Goal: Task Accomplishment & Management: Use online tool/utility

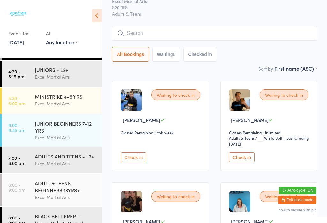
scroll to position [39, 0]
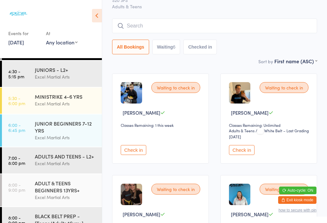
click at [251, 155] on button "Check in" at bounding box center [242, 150] width 26 height 10
click at [239, 154] on button "Check in" at bounding box center [242, 150] width 26 height 10
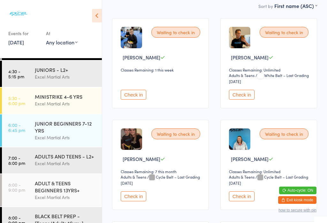
scroll to position [94, 0]
click at [243, 100] on button "Check in" at bounding box center [242, 95] width 26 height 10
click at [269, 59] on icon at bounding box center [271, 57] width 5 height 5
click at [240, 98] on button "Check in" at bounding box center [242, 95] width 26 height 10
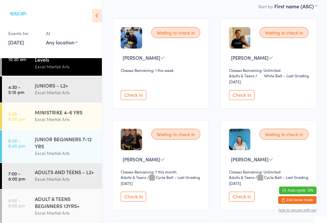
scroll to position [0, 0]
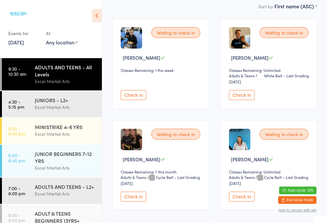
click at [39, 73] on div "ADULTS AND TEENS - All Levels" at bounding box center [66, 71] width 62 height 14
click at [27, 103] on link "4:30 - 5:15 pm JUNIORS - L2+ Excel Martial Arts" at bounding box center [52, 104] width 100 height 26
click at [32, 72] on link "9:30 - 10:30 am ADULTS AND TEENS - All Levels Excel Martial Arts" at bounding box center [52, 74] width 100 height 32
click at [244, 98] on button "Check in" at bounding box center [242, 95] width 26 height 10
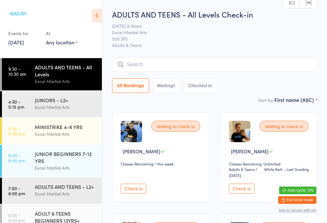
click at [39, 75] on div "ADULTS AND TEENS - All Levels" at bounding box center [66, 71] width 62 height 14
click at [45, 134] on div "Excel Martial Arts" at bounding box center [66, 133] width 62 height 7
click at [42, 70] on div "ADULTS AND TEENS - All Levels" at bounding box center [66, 71] width 62 height 14
click at [51, 75] on div "ADULTS AND TEENS - All Levels" at bounding box center [66, 71] width 62 height 14
click at [247, 194] on button "Check in" at bounding box center [242, 189] width 26 height 10
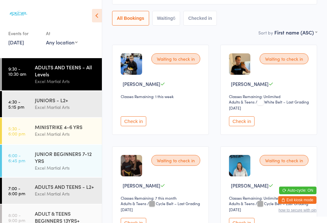
scroll to position [68, 0]
click at [242, 126] on button "Check in" at bounding box center [242, 121] width 26 height 10
